Goal: Task Accomplishment & Management: Use online tool/utility

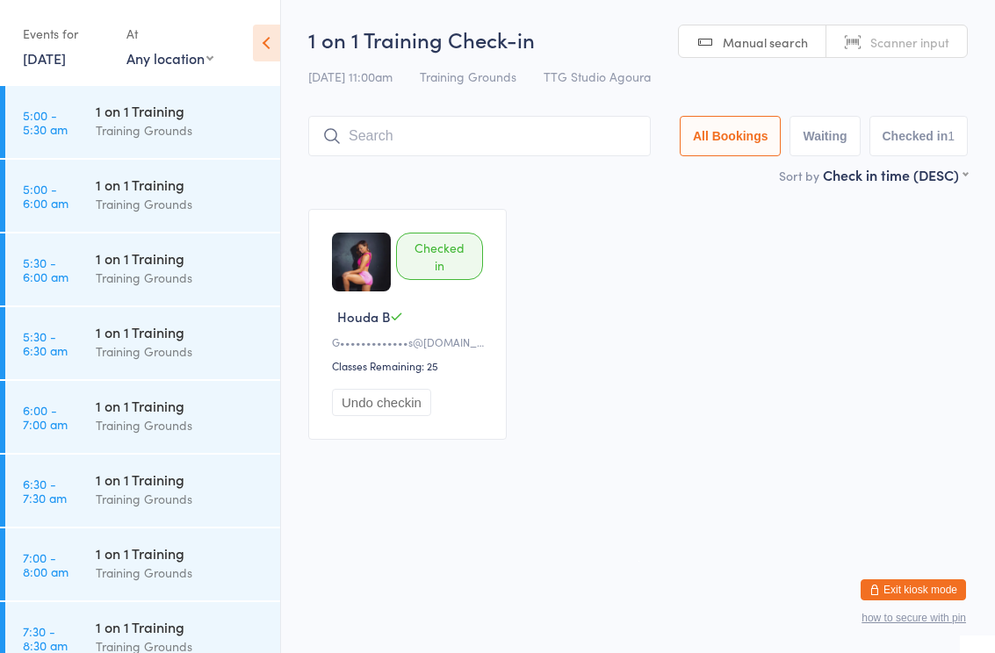
click at [629, 505] on html "You have now entered Kiosk Mode. Members will be able to check themselves in us…" at bounding box center [497, 326] width 995 height 653
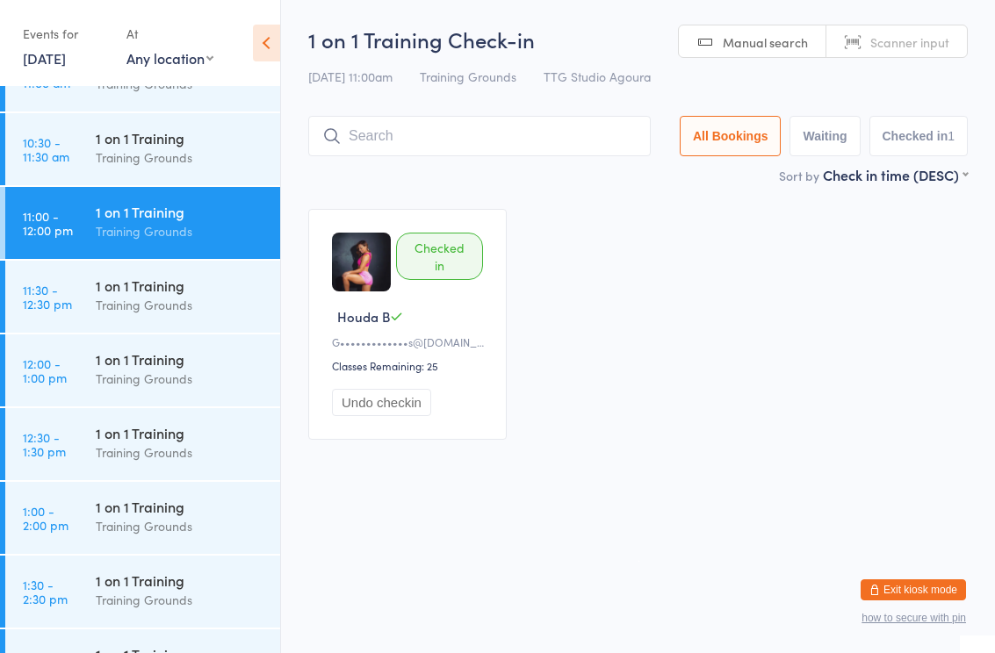
scroll to position [939, 0]
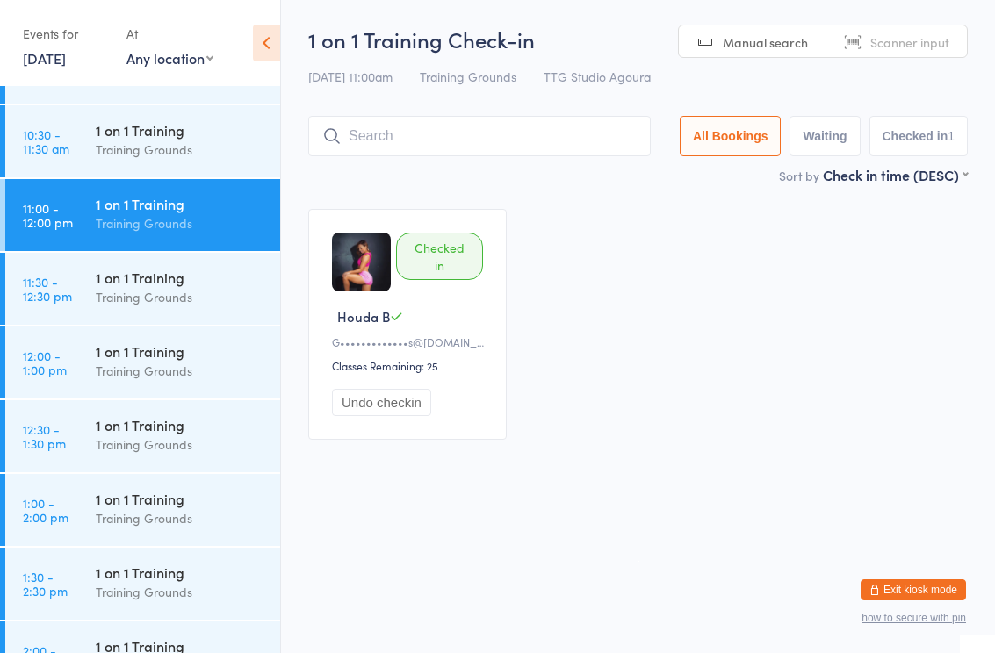
click at [165, 416] on div "1 on 1 Training" at bounding box center [180, 424] width 169 height 19
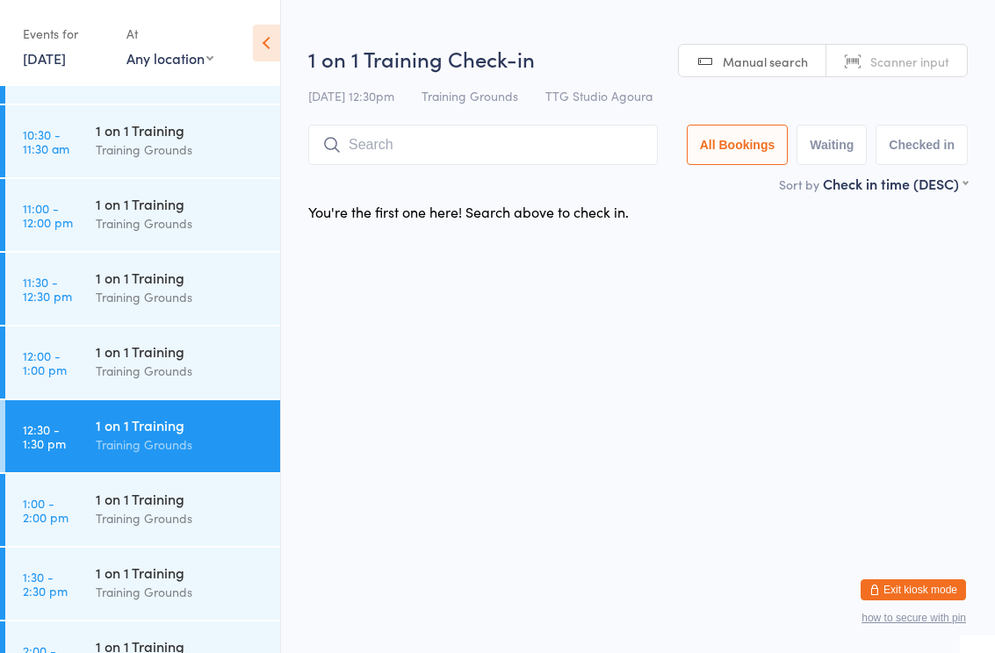
click at [509, 147] on input "search" at bounding box center [482, 145] width 349 height 40
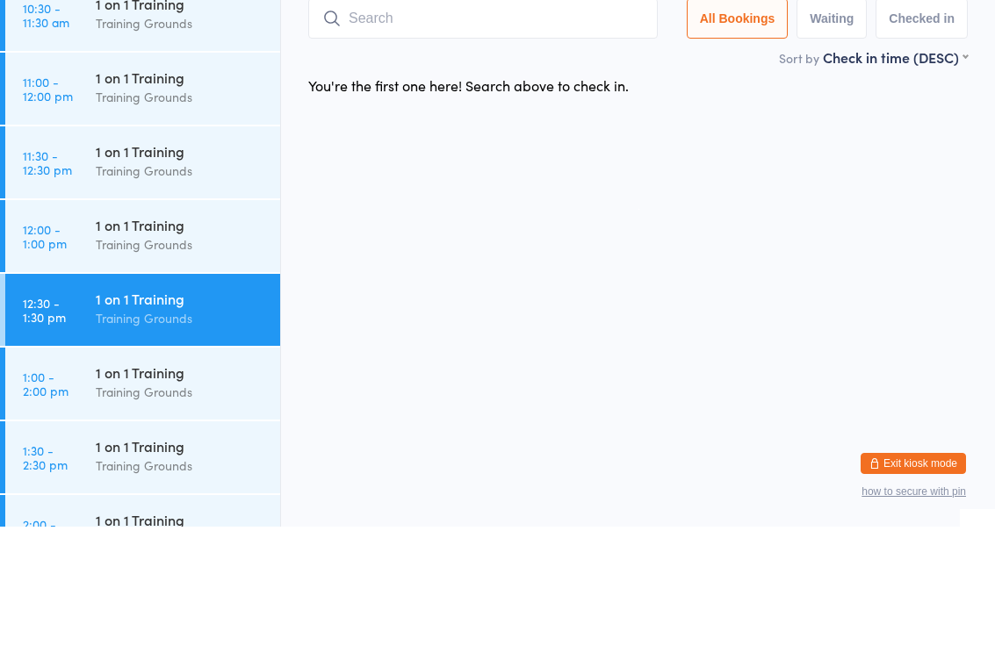
click at [163, 268] on div "1 on 1 Training" at bounding box center [180, 277] width 169 height 19
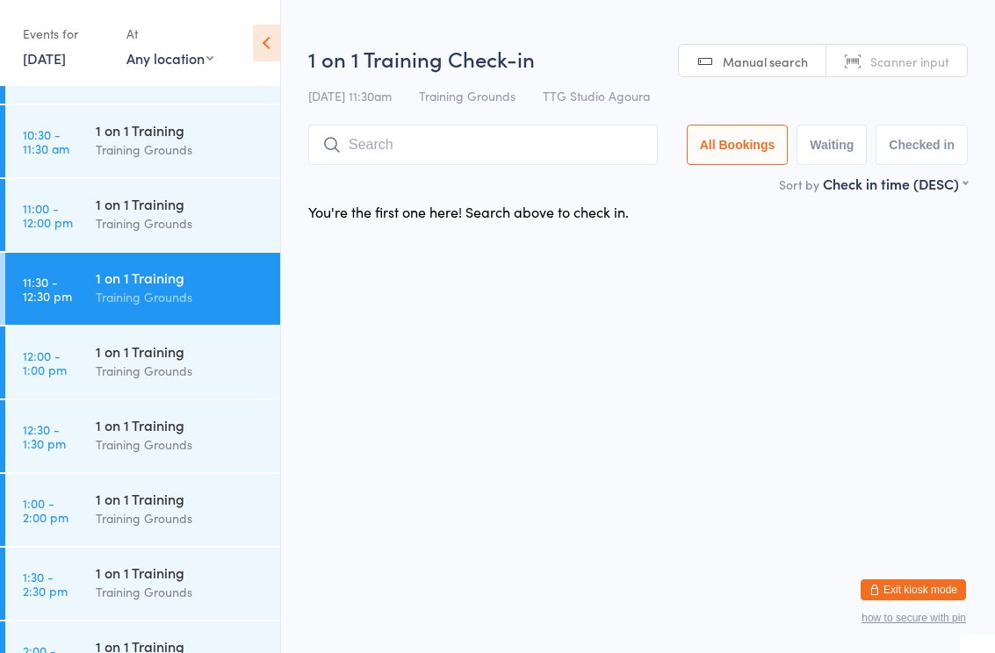
click at [494, 131] on input "search" at bounding box center [482, 145] width 349 height 40
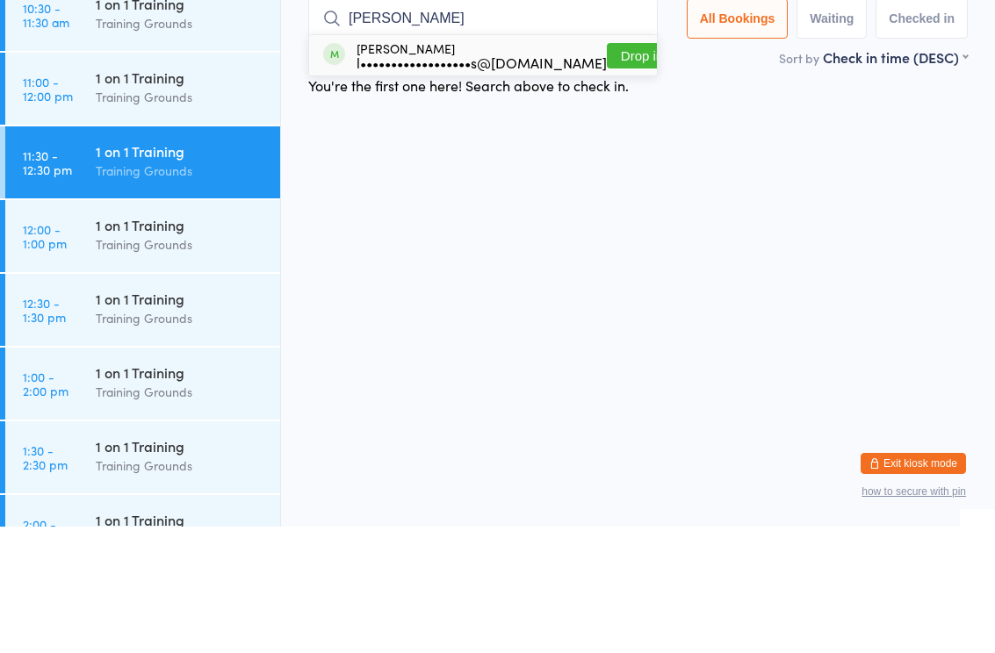
type input "Jess"
click at [419, 168] on div "Jessi Laird l••••••••••••••••••s@gmail.com" at bounding box center [481, 182] width 250 height 28
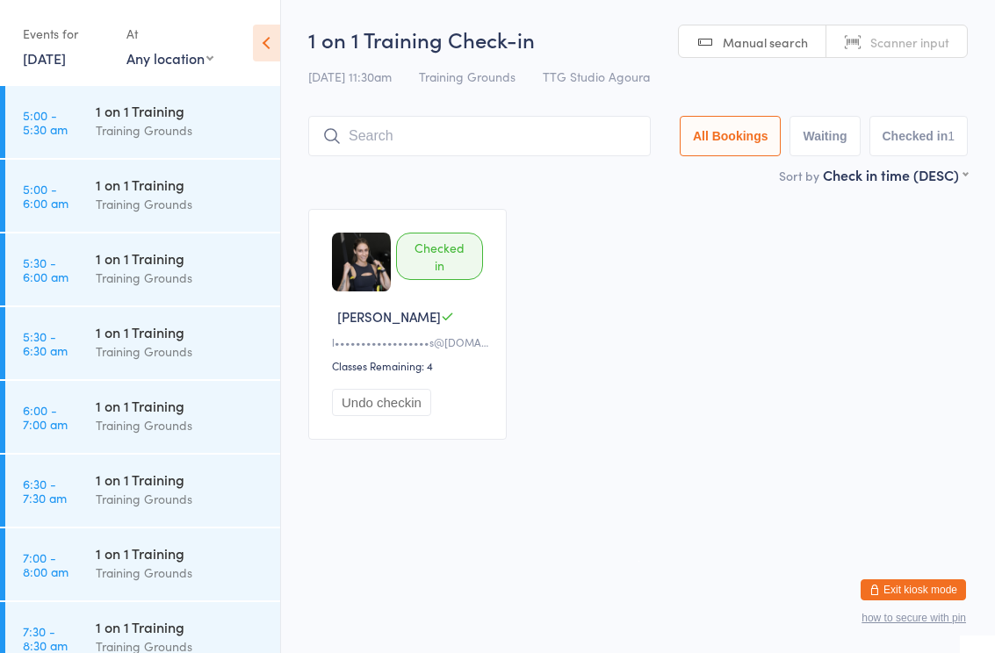
click at [828, 456] on div "Checked in Jessi L l••••••••••••••••••s@gmail.com Classes Remaining: 4 Undo che…" at bounding box center [637, 324] width 691 height 262
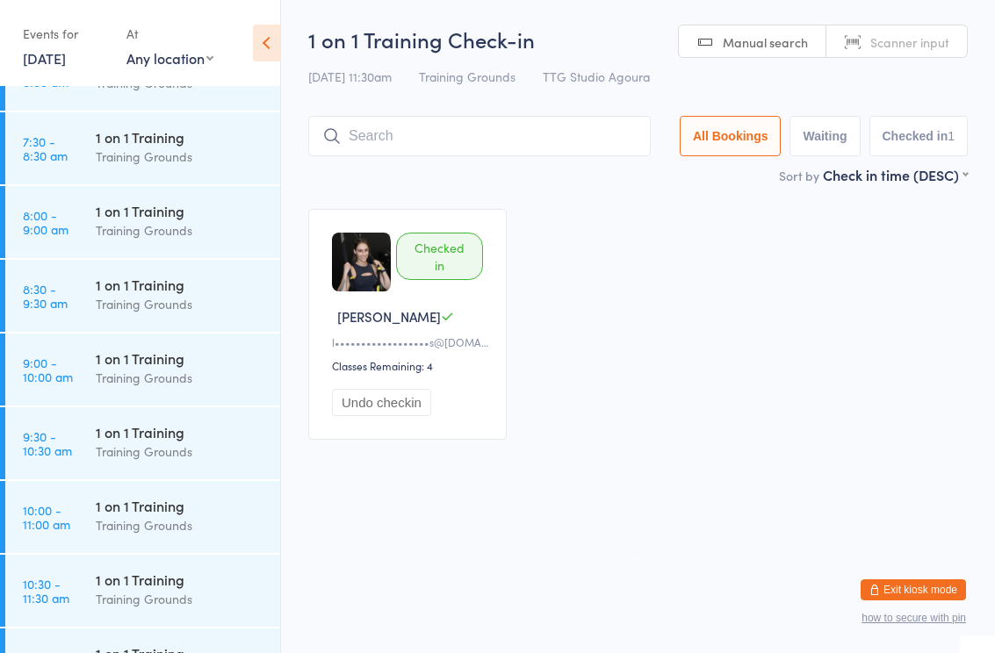
scroll to position [490, 0]
click at [162, 440] on div "1 on 1 Training" at bounding box center [180, 431] width 169 height 19
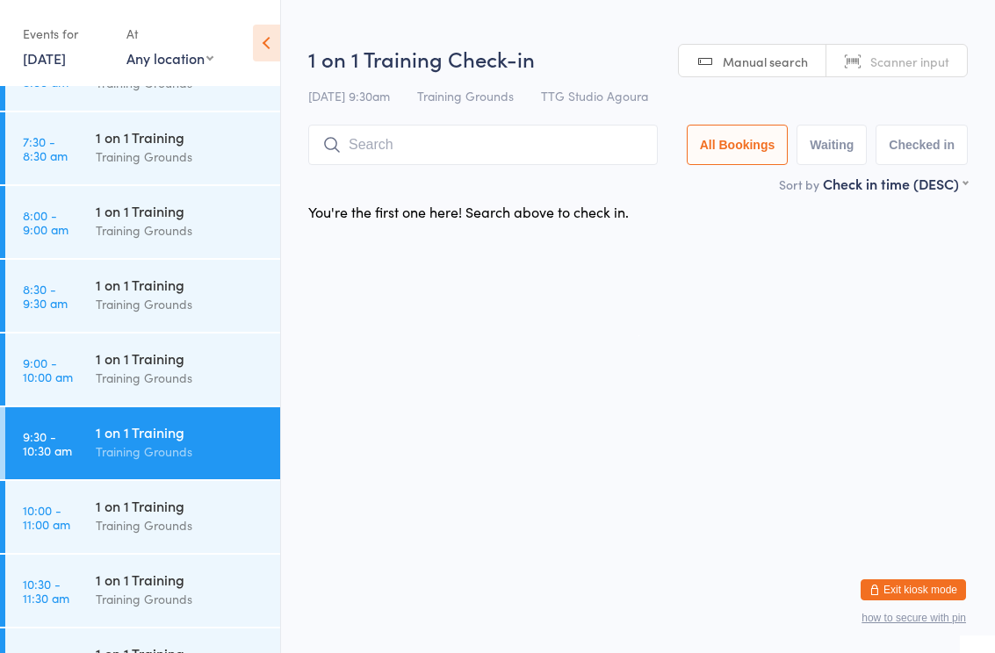
click at [489, 147] on input "search" at bounding box center [482, 145] width 349 height 40
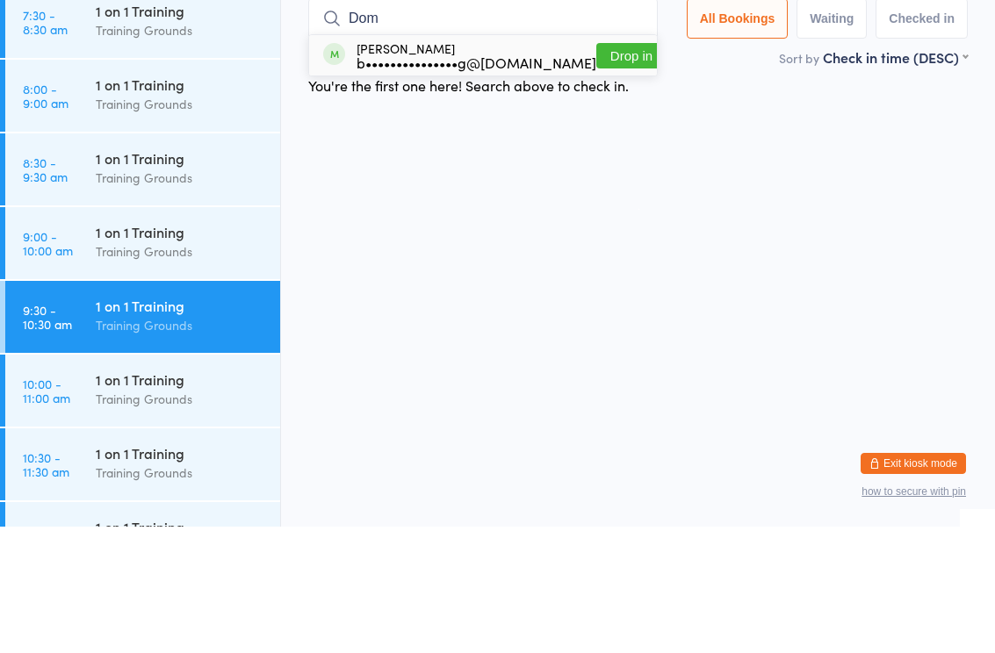
type input "Dom"
click at [616, 169] on button "Drop in" at bounding box center [631, 181] width 70 height 25
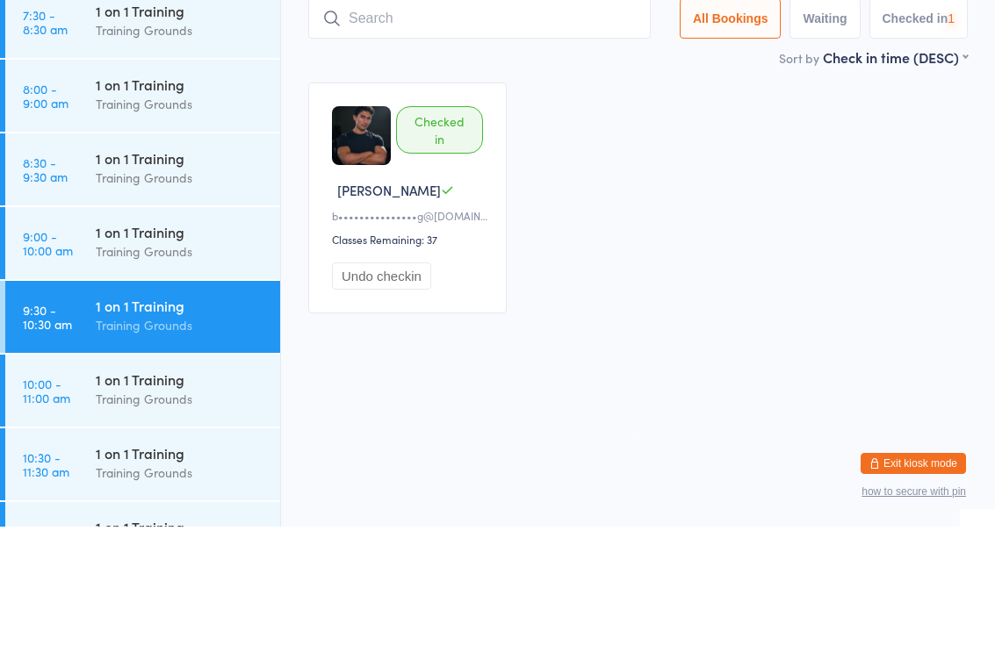
click at [682, 193] on div "Checked in Dominic L b•••••••••••••••g@gmail.com Classes Remaining: 37 Undo che…" at bounding box center [637, 324] width 691 height 262
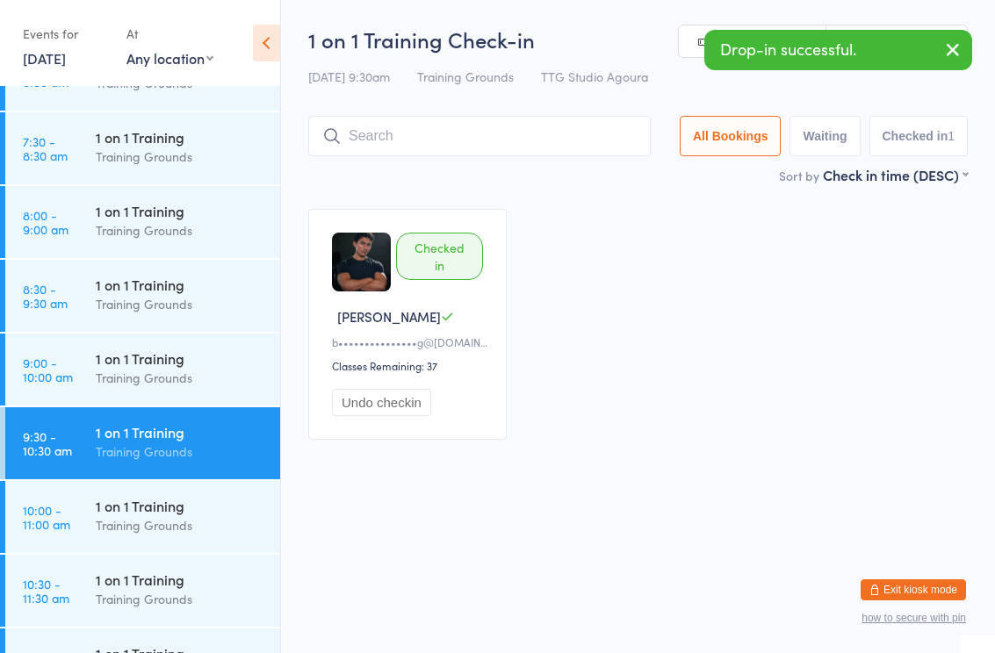
click at [156, 594] on div "Training Grounds" at bounding box center [180, 599] width 169 height 20
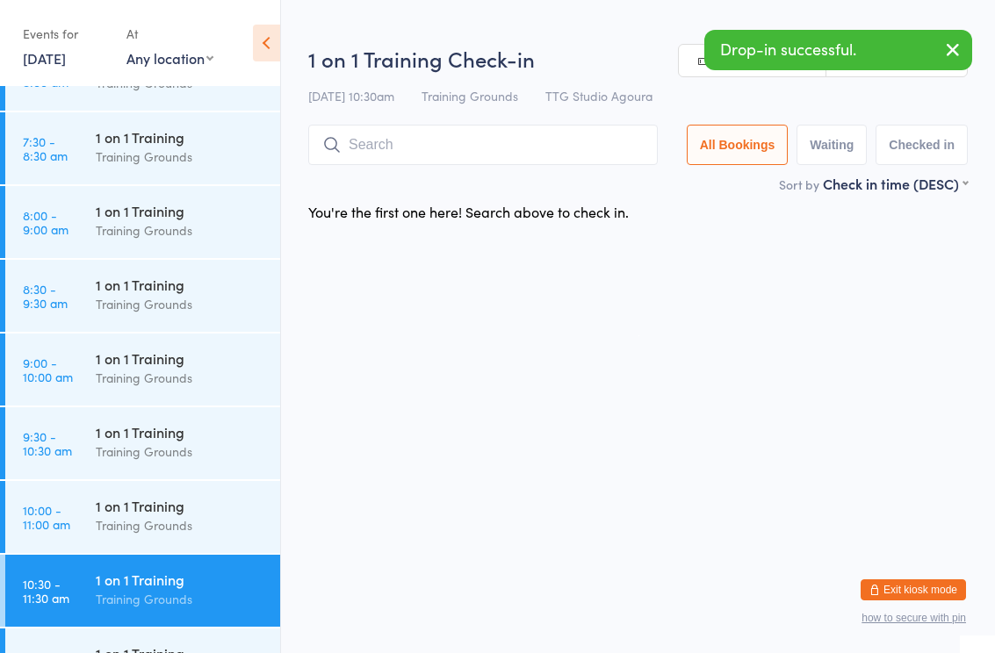
click at [509, 140] on input "search" at bounding box center [482, 145] width 349 height 40
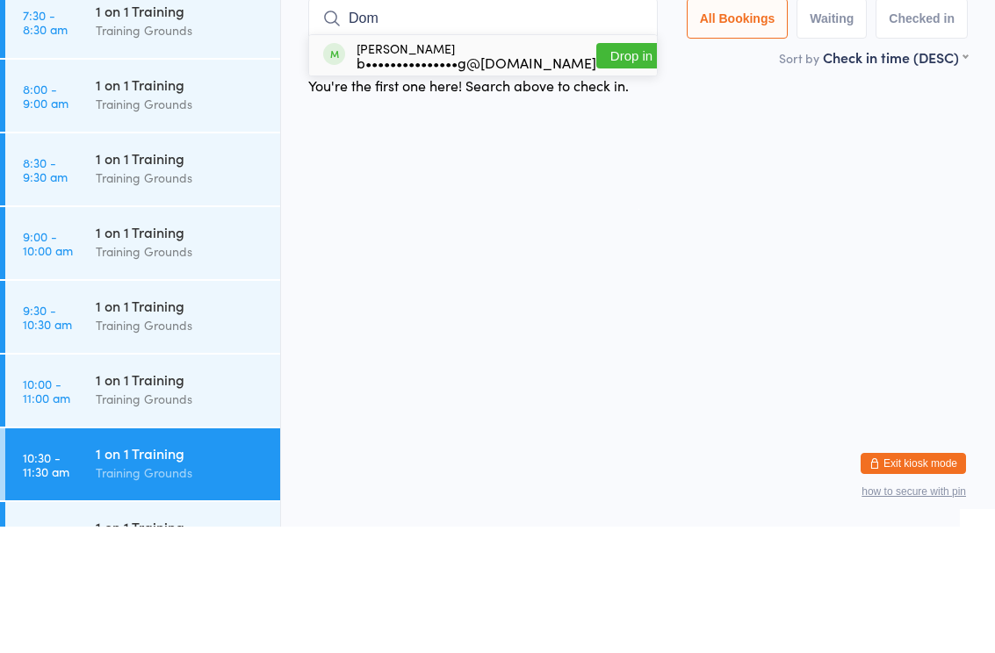
type input "Dom"
click at [626, 169] on button "Drop in" at bounding box center [631, 181] width 70 height 25
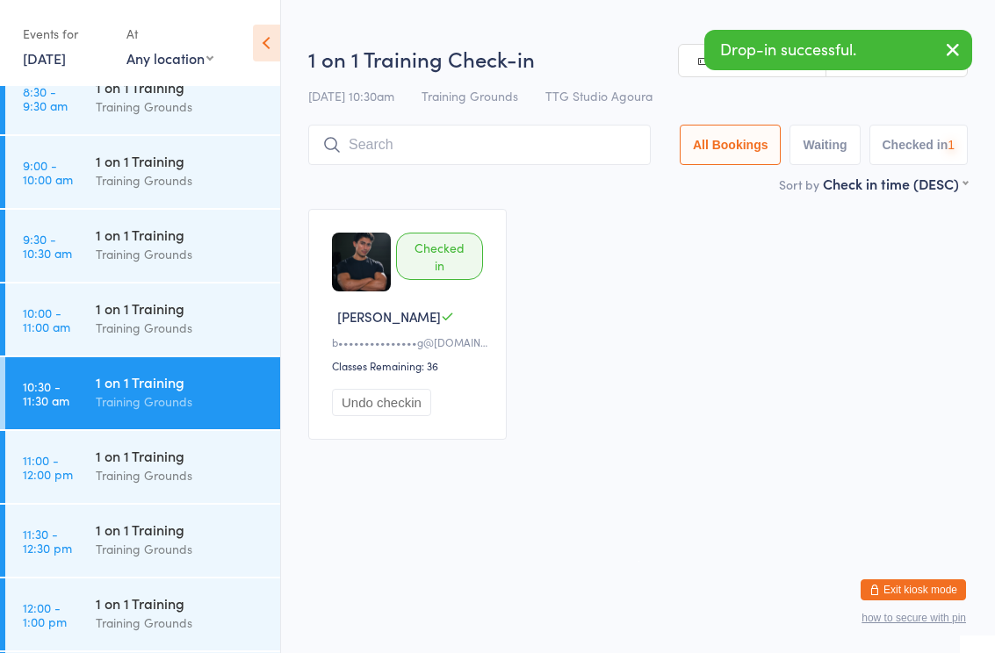
scroll to position [680, 0]
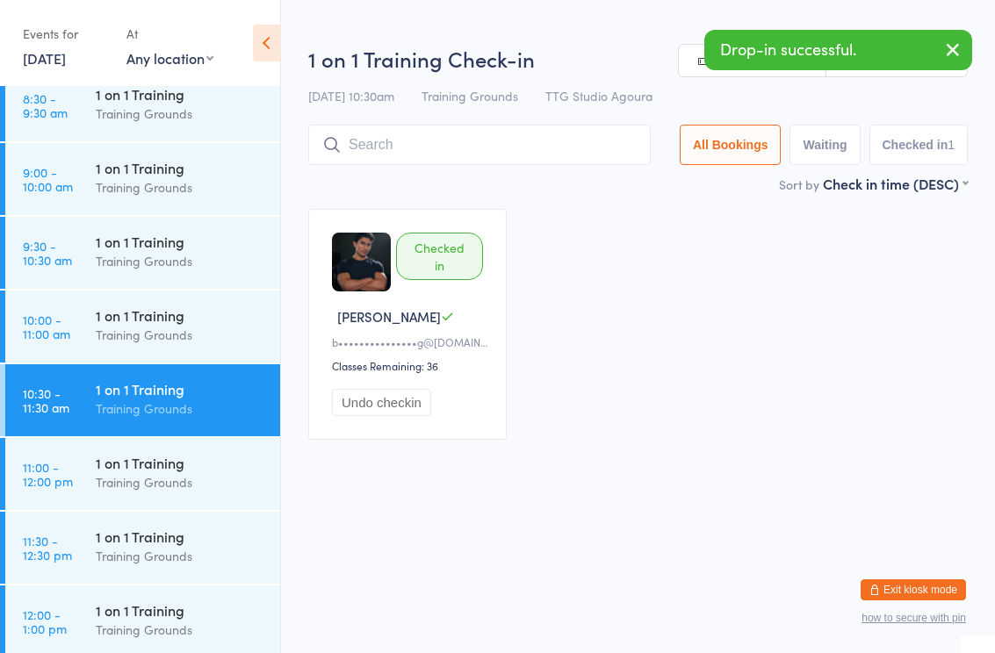
click at [151, 565] on div "Training Grounds" at bounding box center [180, 556] width 169 height 20
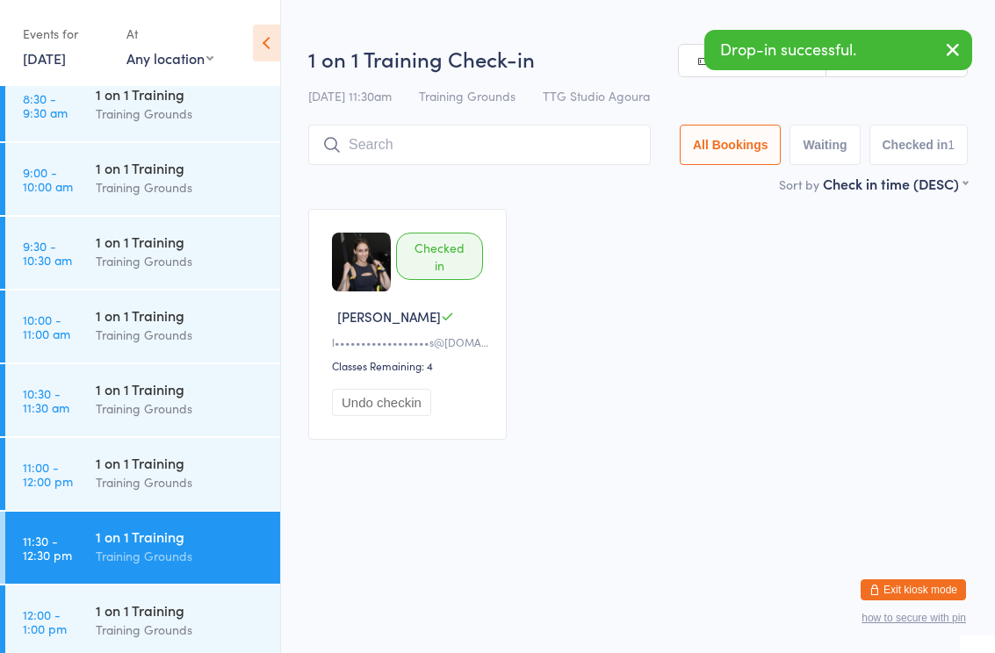
click at [564, 153] on input "search" at bounding box center [479, 145] width 342 height 40
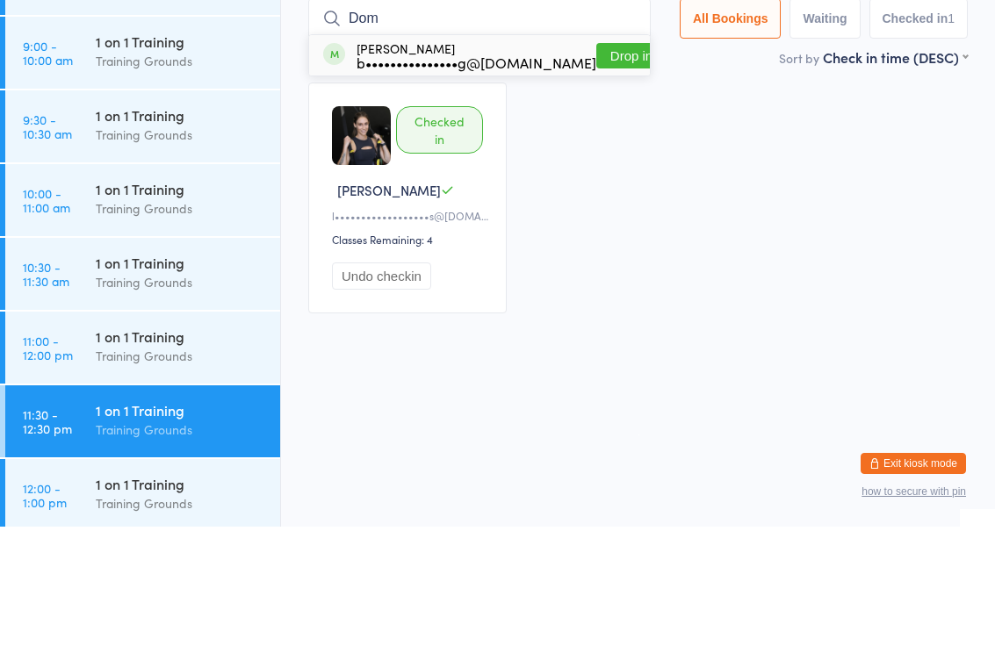
type input "Dom"
click at [619, 169] on button "Drop in" at bounding box center [631, 181] width 70 height 25
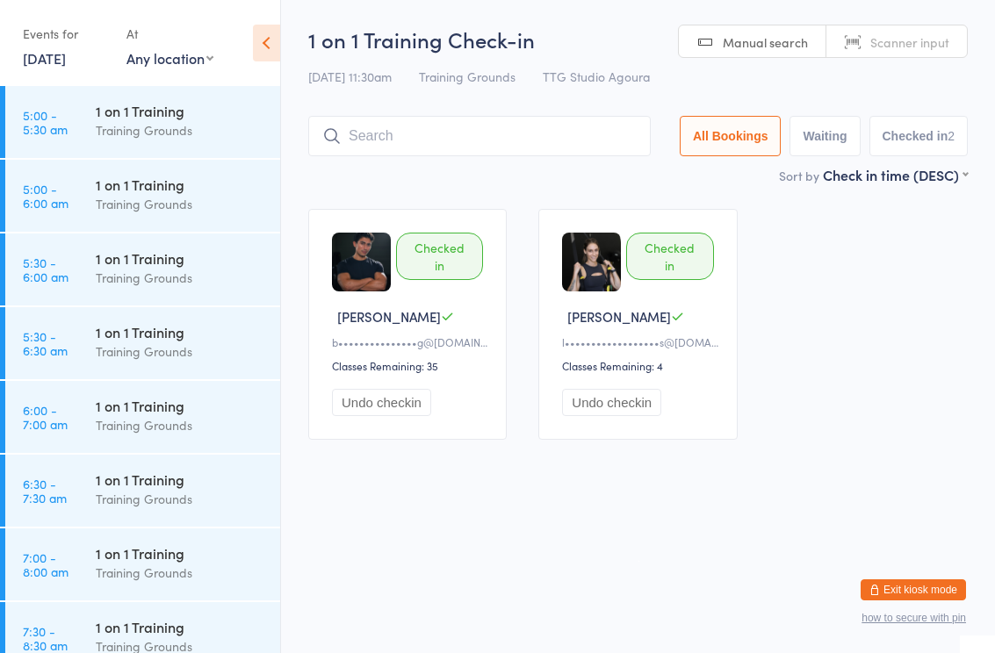
click at [680, 537] on html "You have now entered Kiosk Mode. Members will be able to check themselves in us…" at bounding box center [497, 326] width 995 height 653
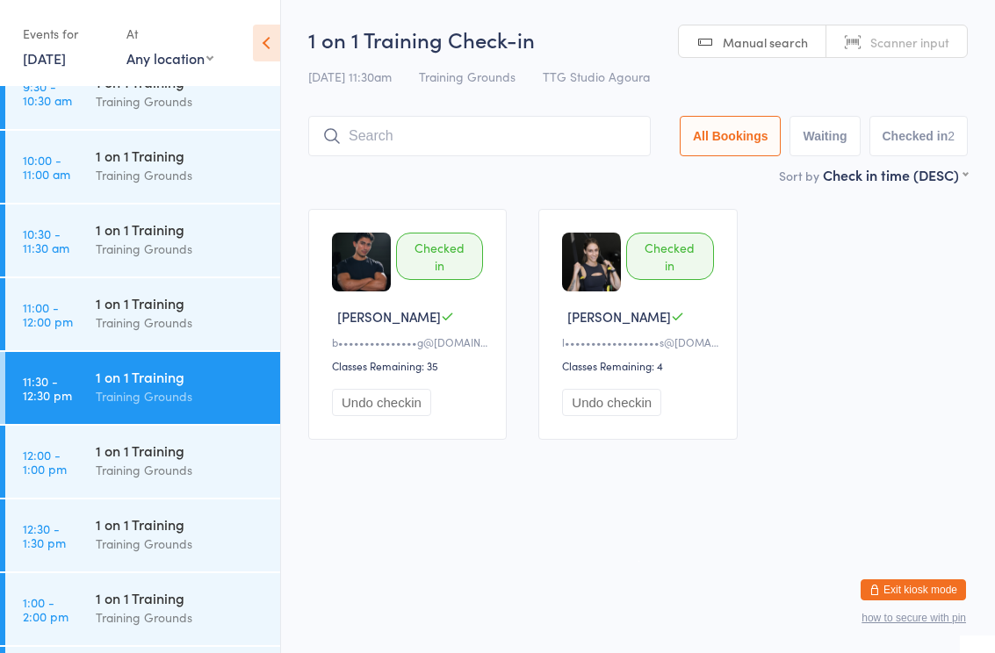
scroll to position [829, 0]
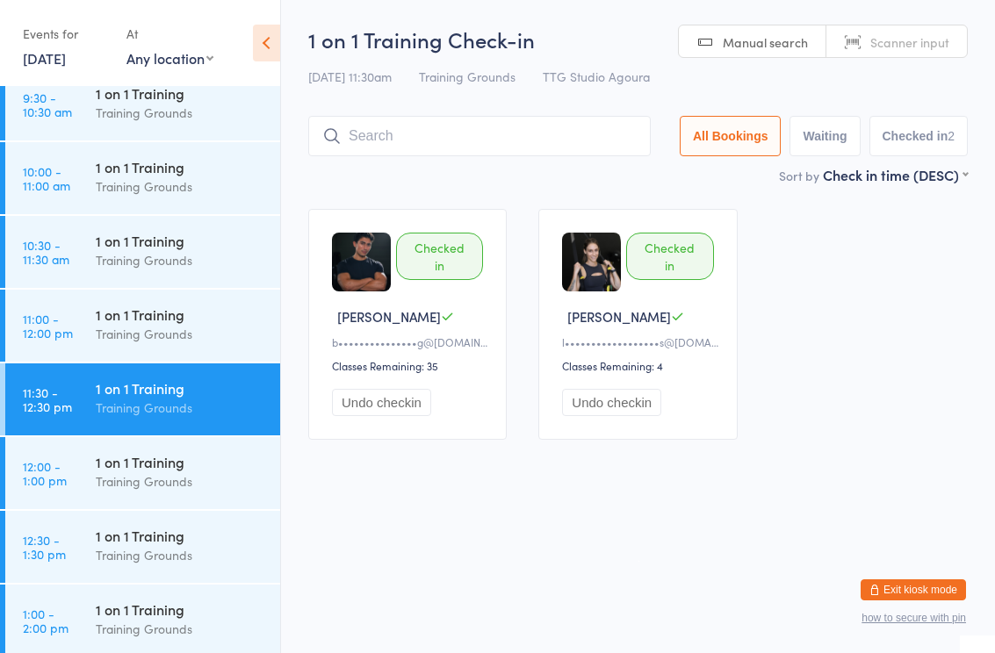
click at [158, 324] on div "1 on 1 Training" at bounding box center [180, 314] width 169 height 19
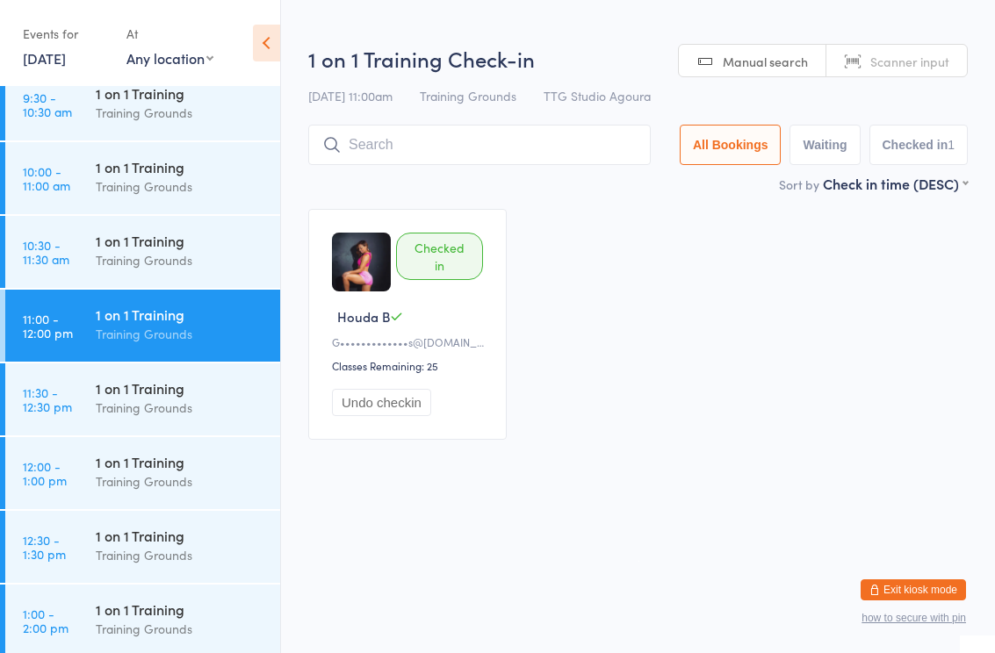
click at [481, 150] on input "search" at bounding box center [479, 145] width 342 height 40
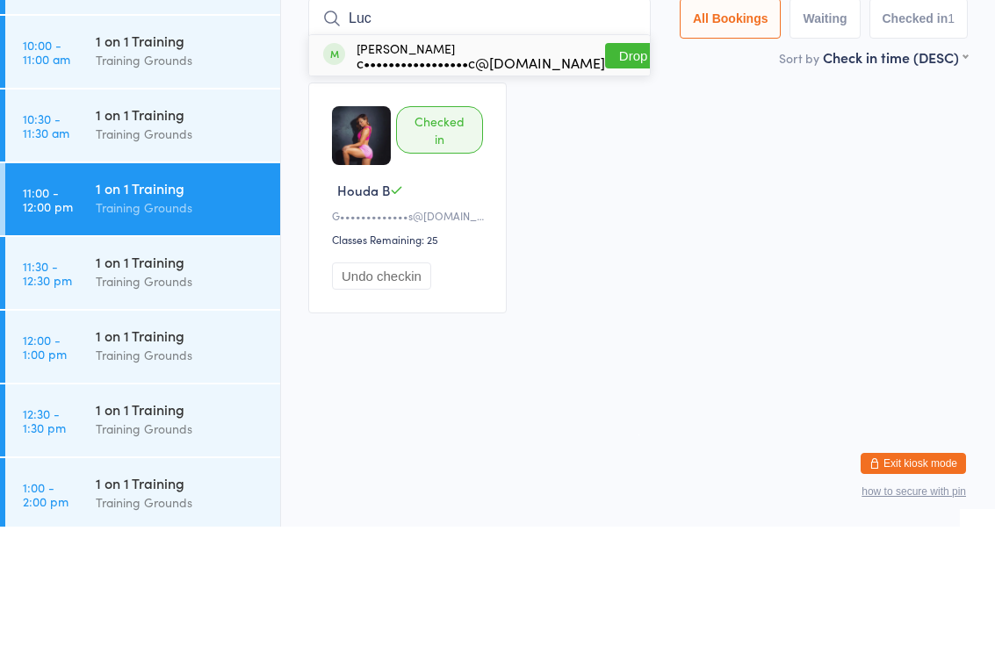
type input "Luc"
click at [482, 168] on div "Lucas Mandic c•••••••••••••••••c@gmail.com" at bounding box center [480, 182] width 248 height 28
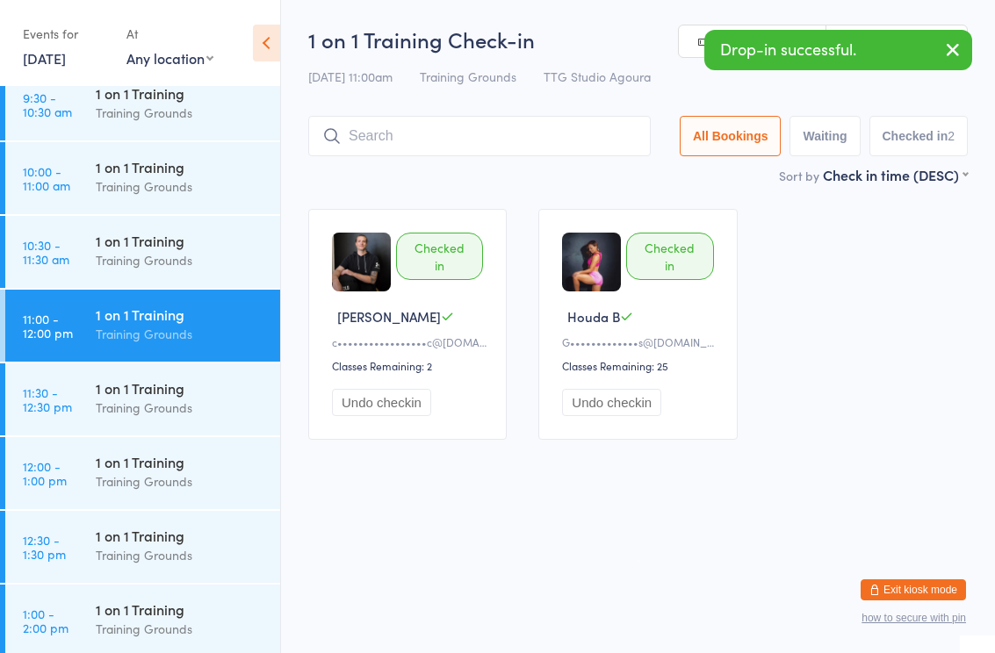
click at [169, 469] on div "1 on 1 Training" at bounding box center [180, 461] width 169 height 19
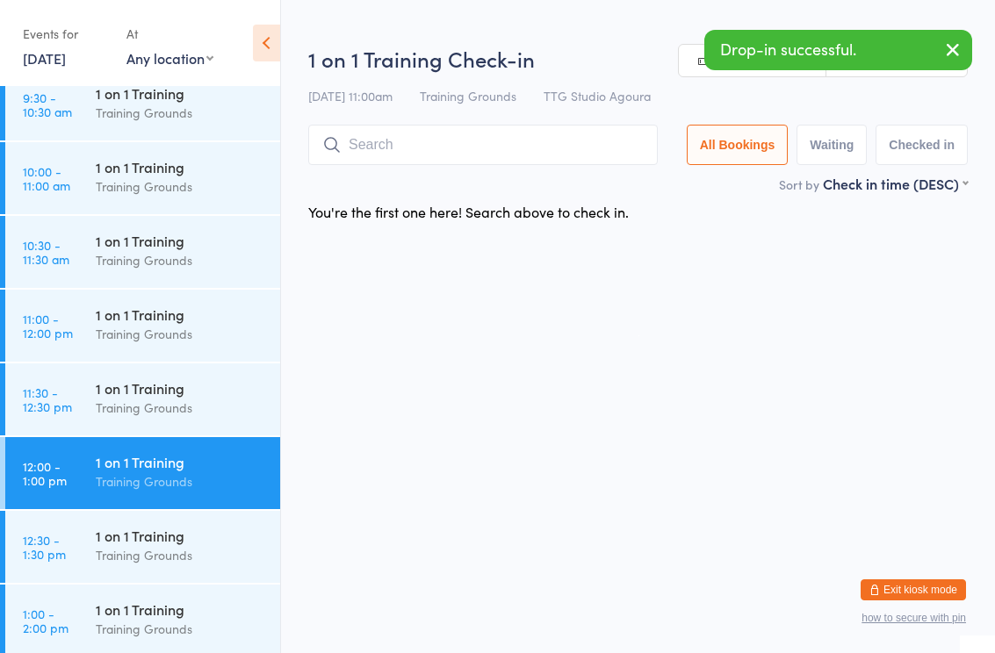
click at [454, 155] on input "search" at bounding box center [482, 145] width 349 height 40
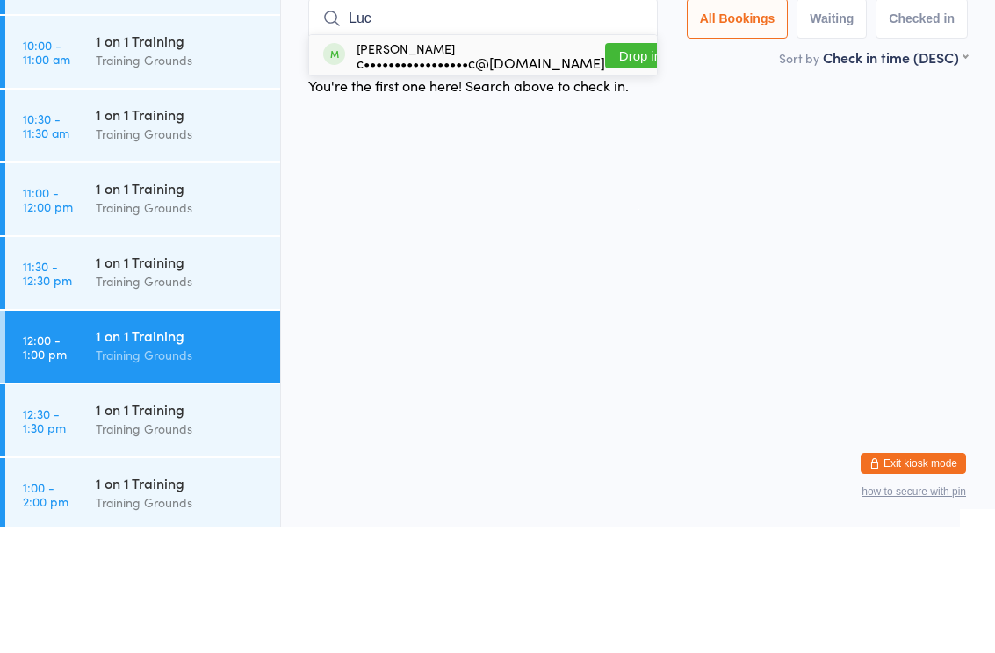
type input "Luc"
click at [470, 182] on div "c•••••••••••••••••c@[DOMAIN_NAME]" at bounding box center [480, 189] width 248 height 14
